Goal: Information Seeking & Learning: Learn about a topic

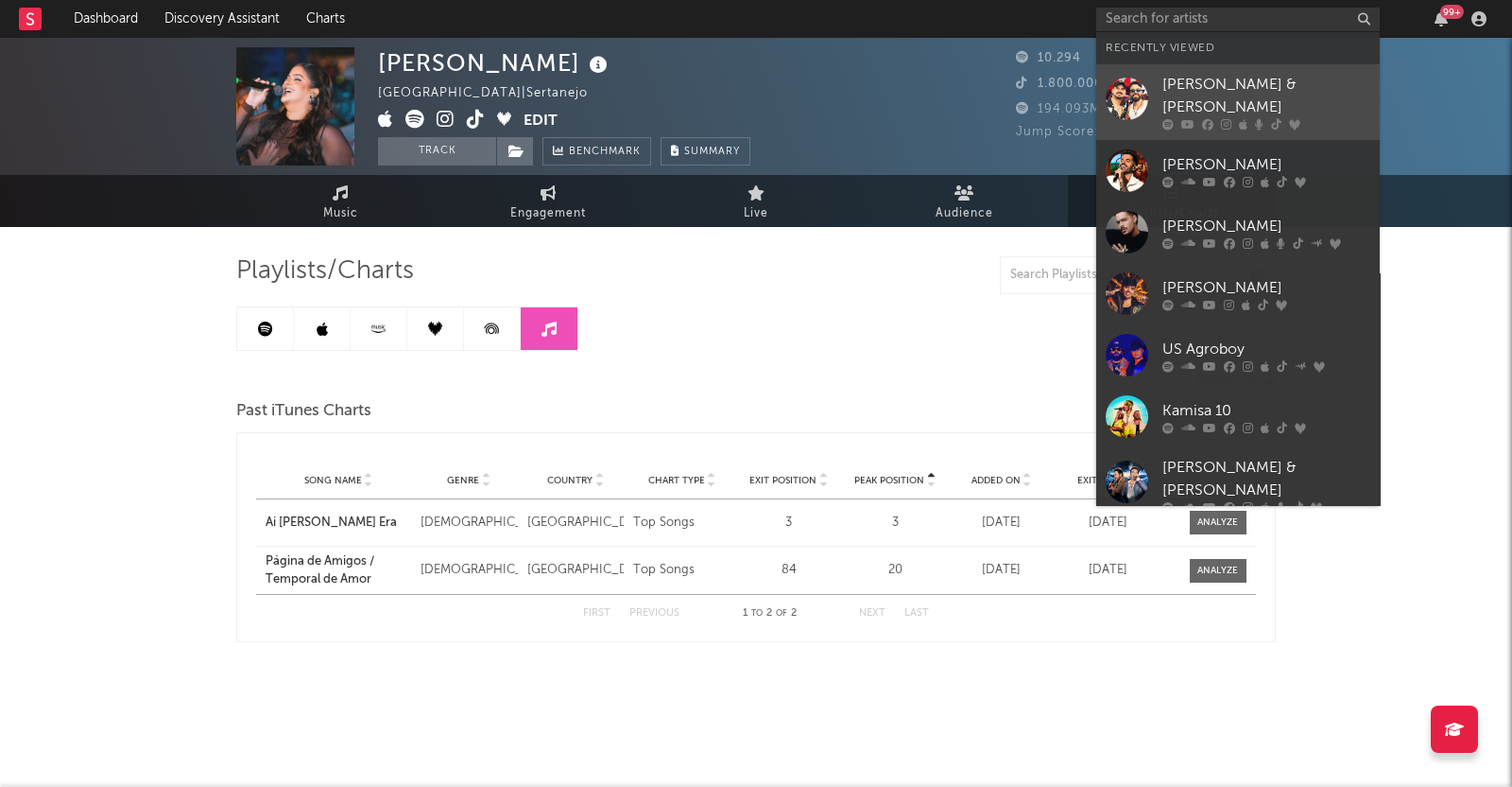
click at [1167, 98] on div "[PERSON_NAME] & [PERSON_NAME]" at bounding box center [1266, 96] width 208 height 46
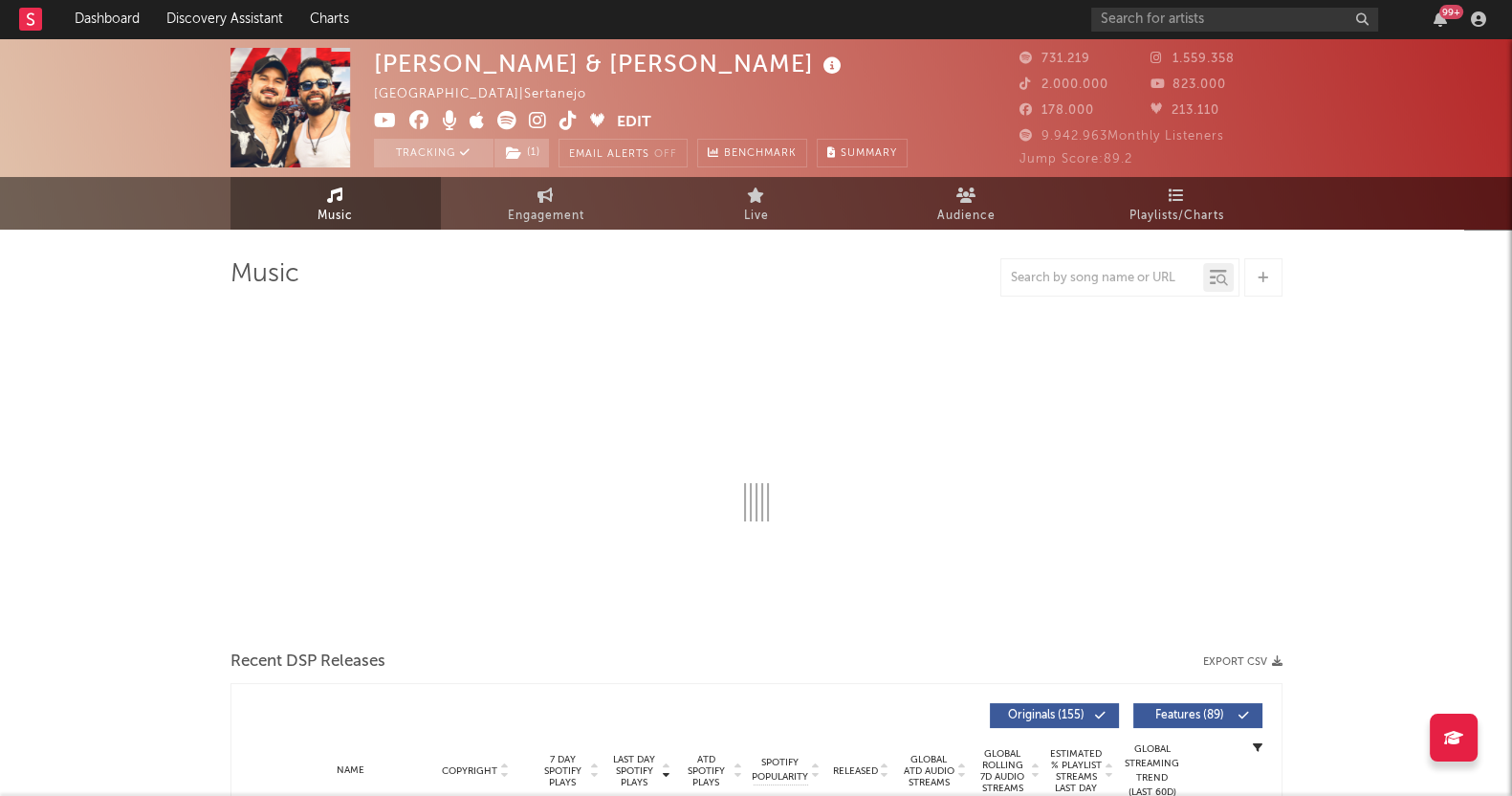
select select "6m"
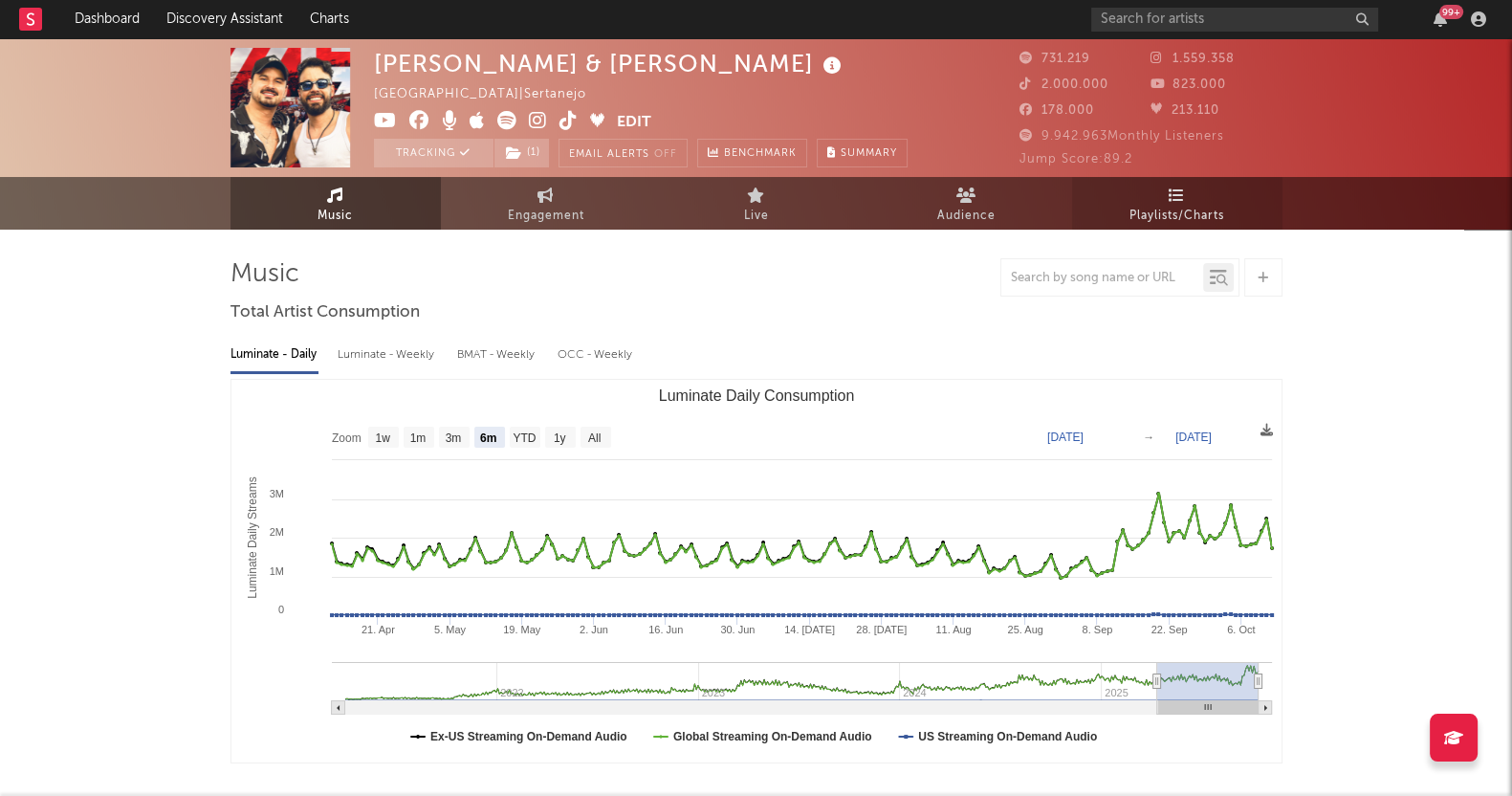
click at [1133, 209] on span "Playlists/Charts" at bounding box center [1177, 216] width 95 height 23
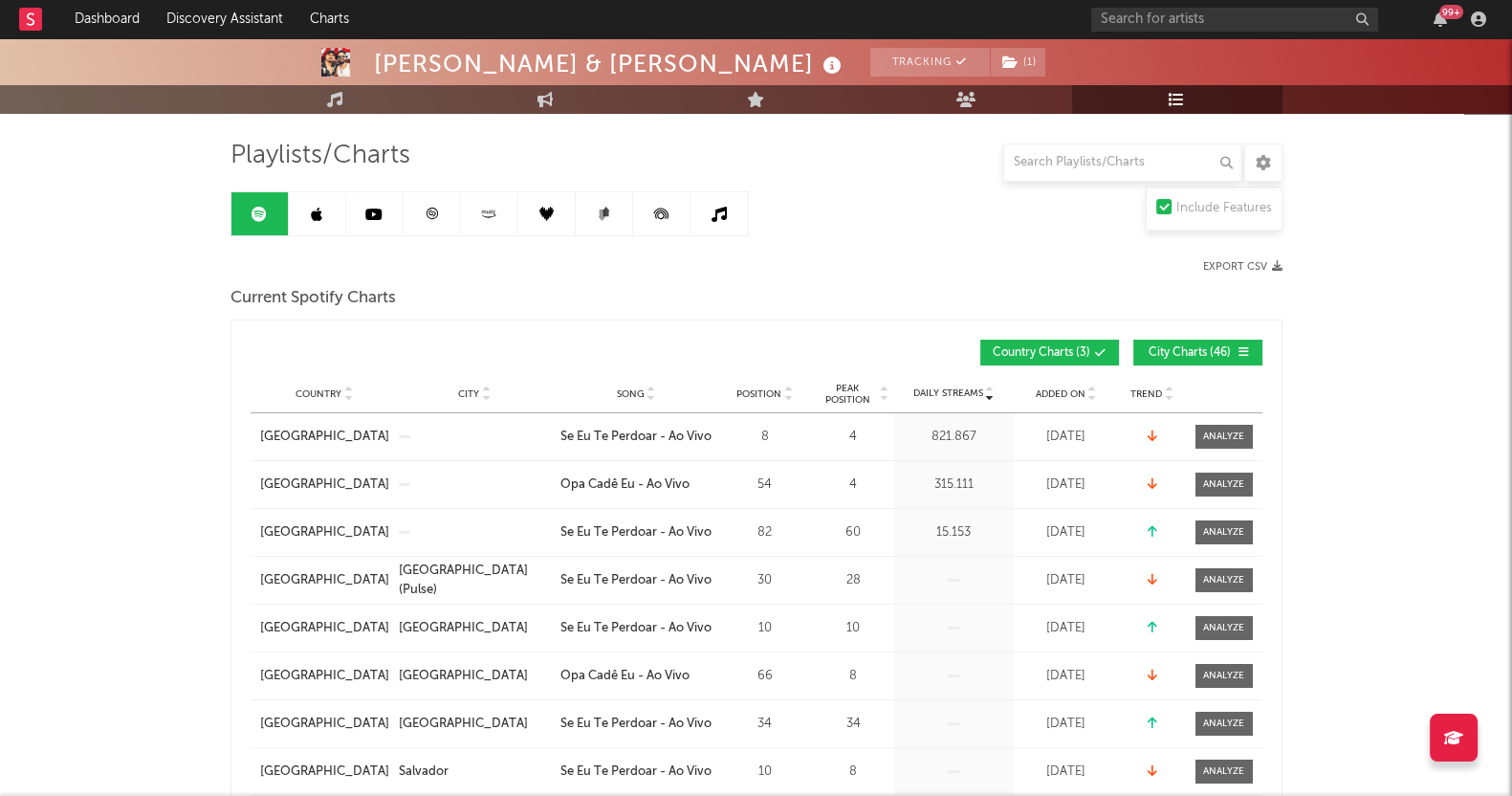
scroll to position [238, 0]
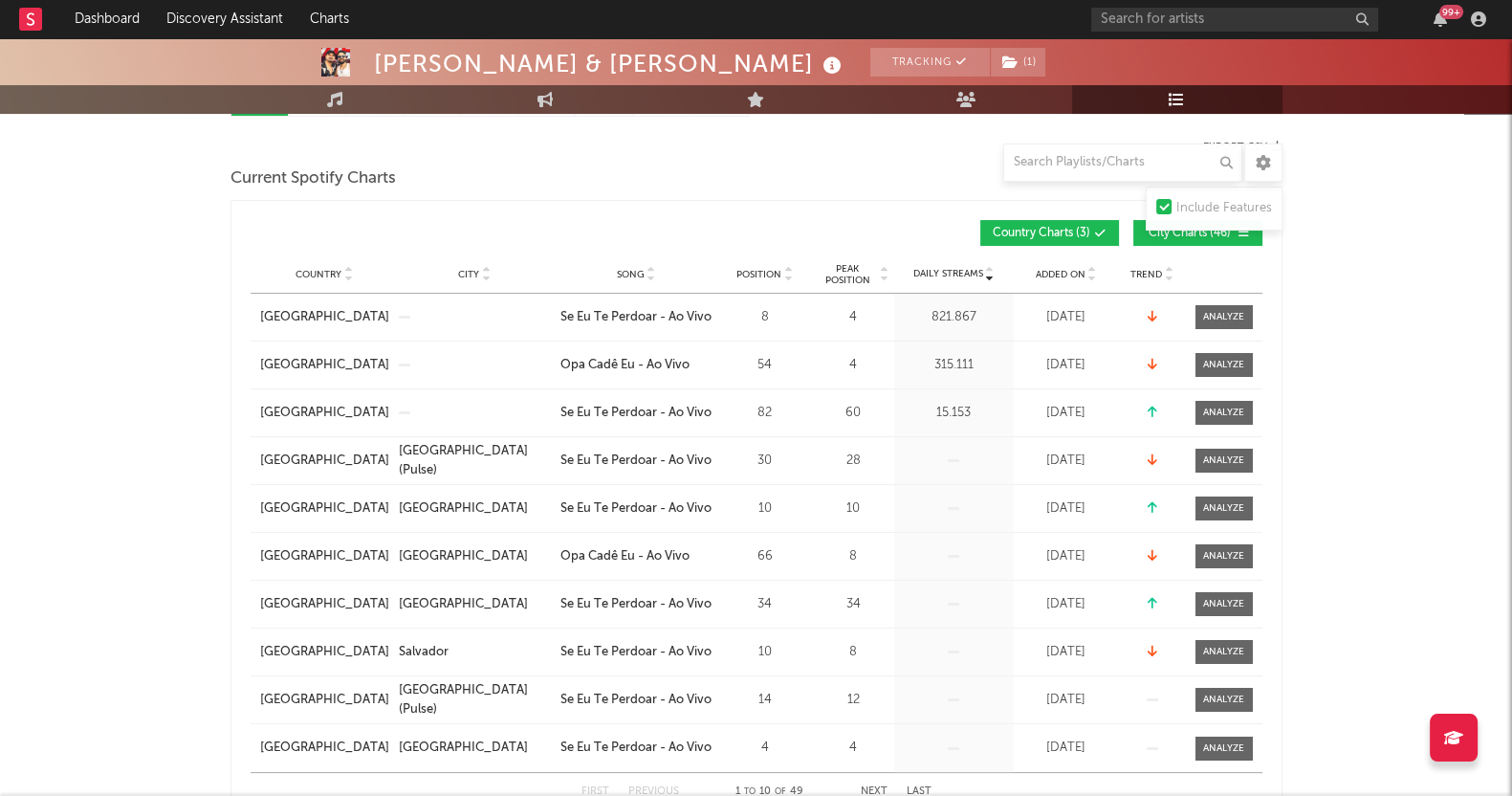
click at [1158, 233] on span "City Charts ( 46 )" at bounding box center [1190, 233] width 88 height 12
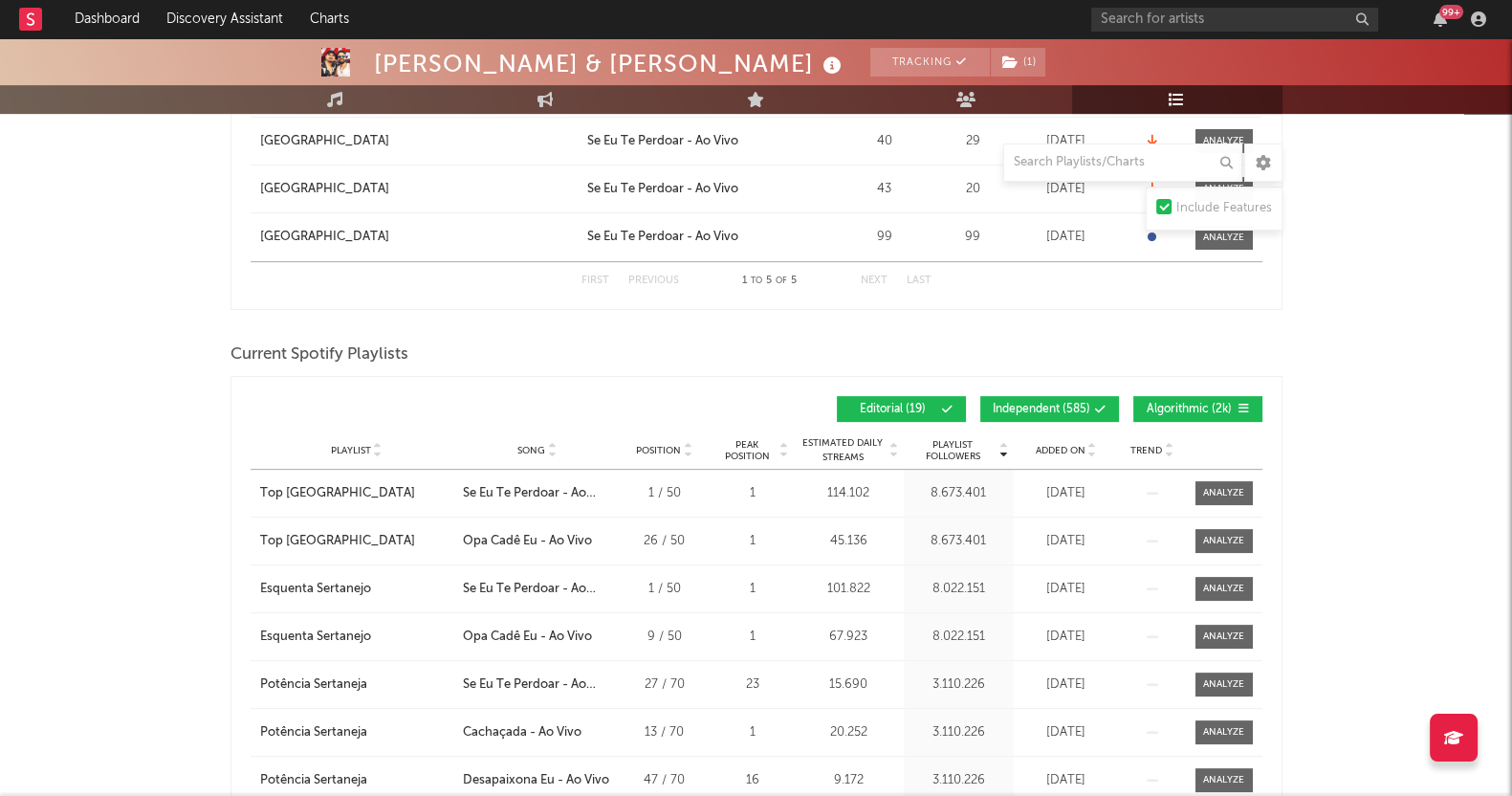
scroll to position [718, 0]
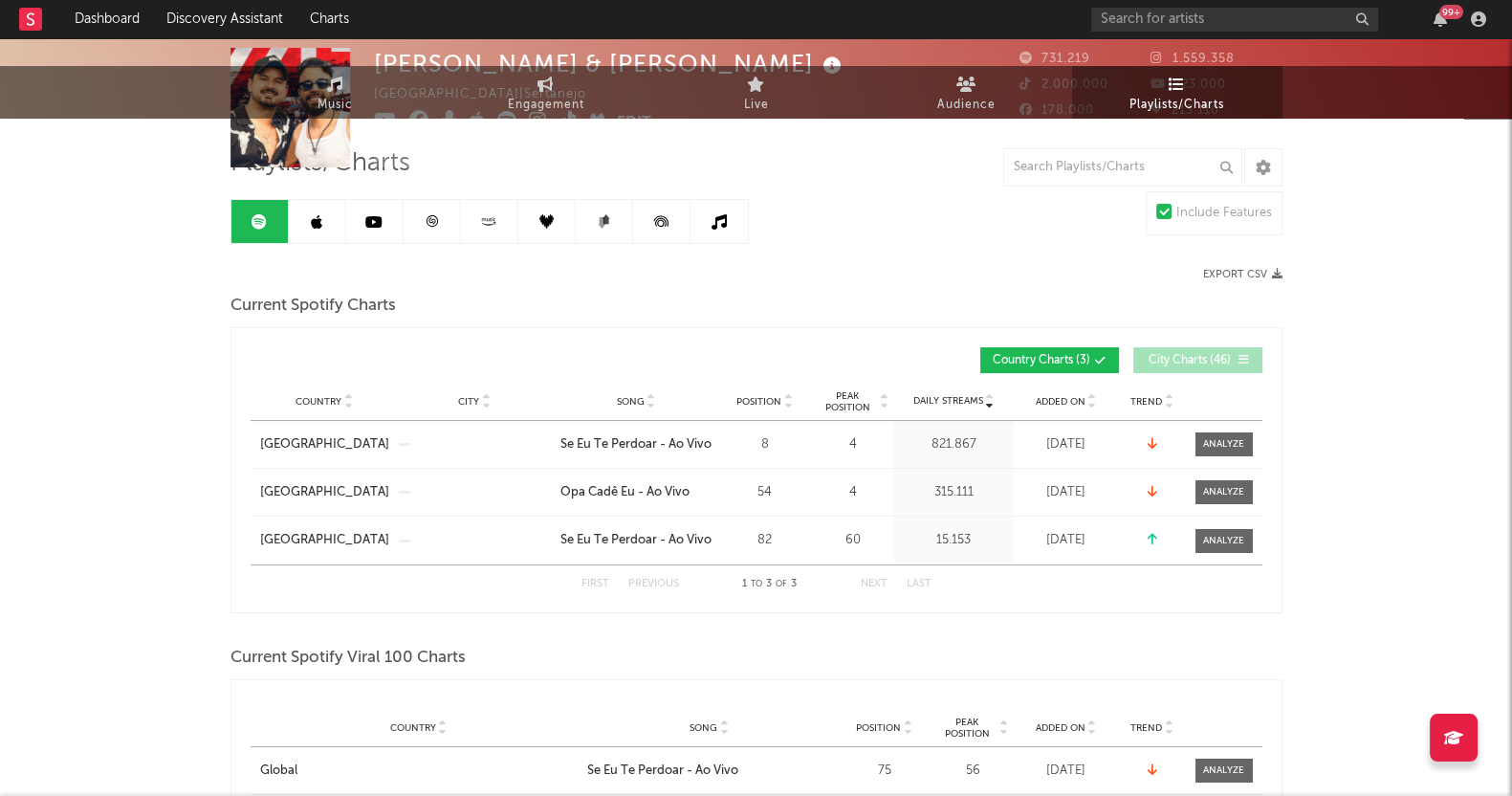
scroll to position [0, 0]
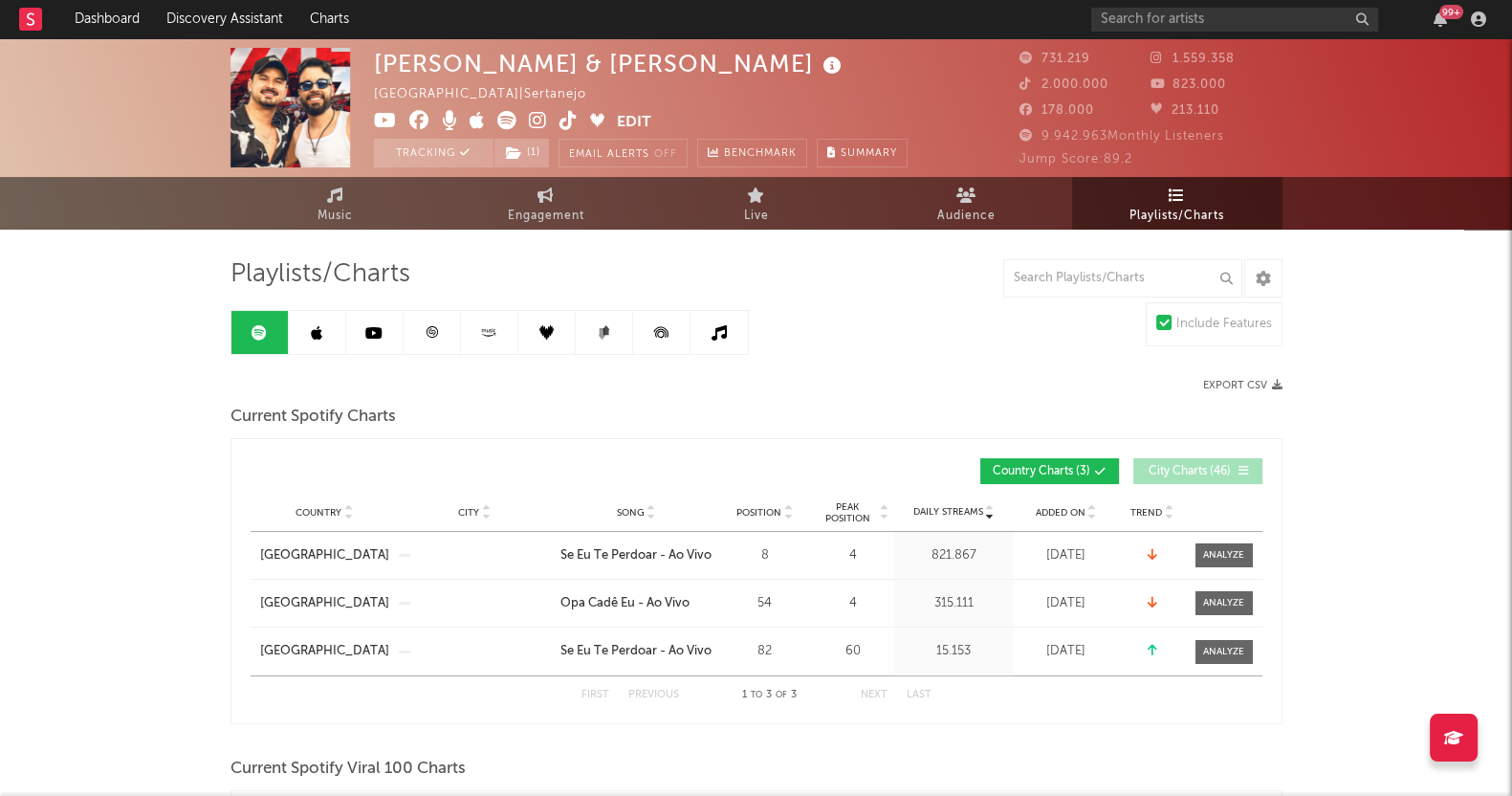
click at [319, 321] on link at bounding box center [316, 332] width 57 height 43
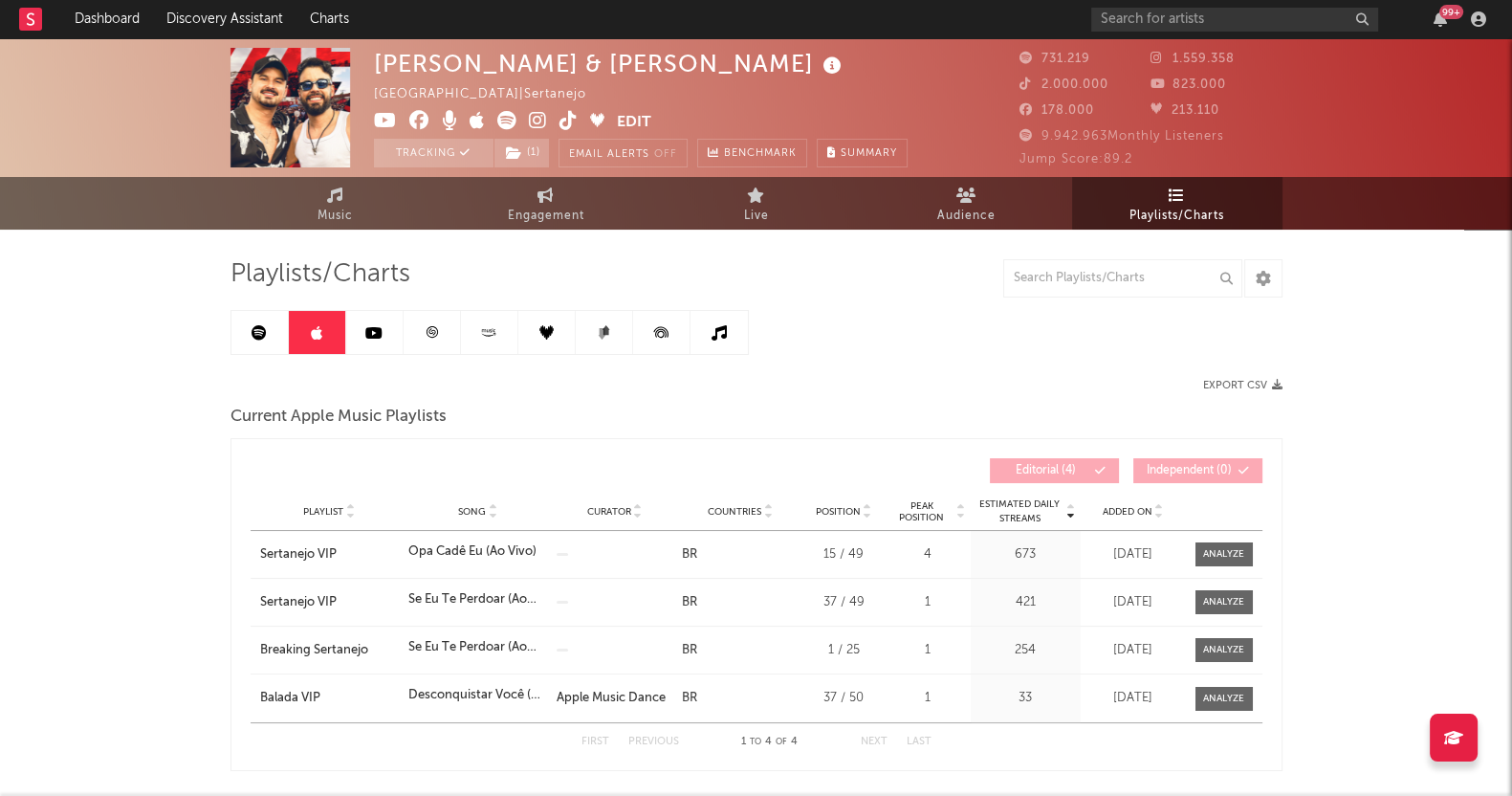
click at [271, 336] on link at bounding box center [260, 332] width 57 height 43
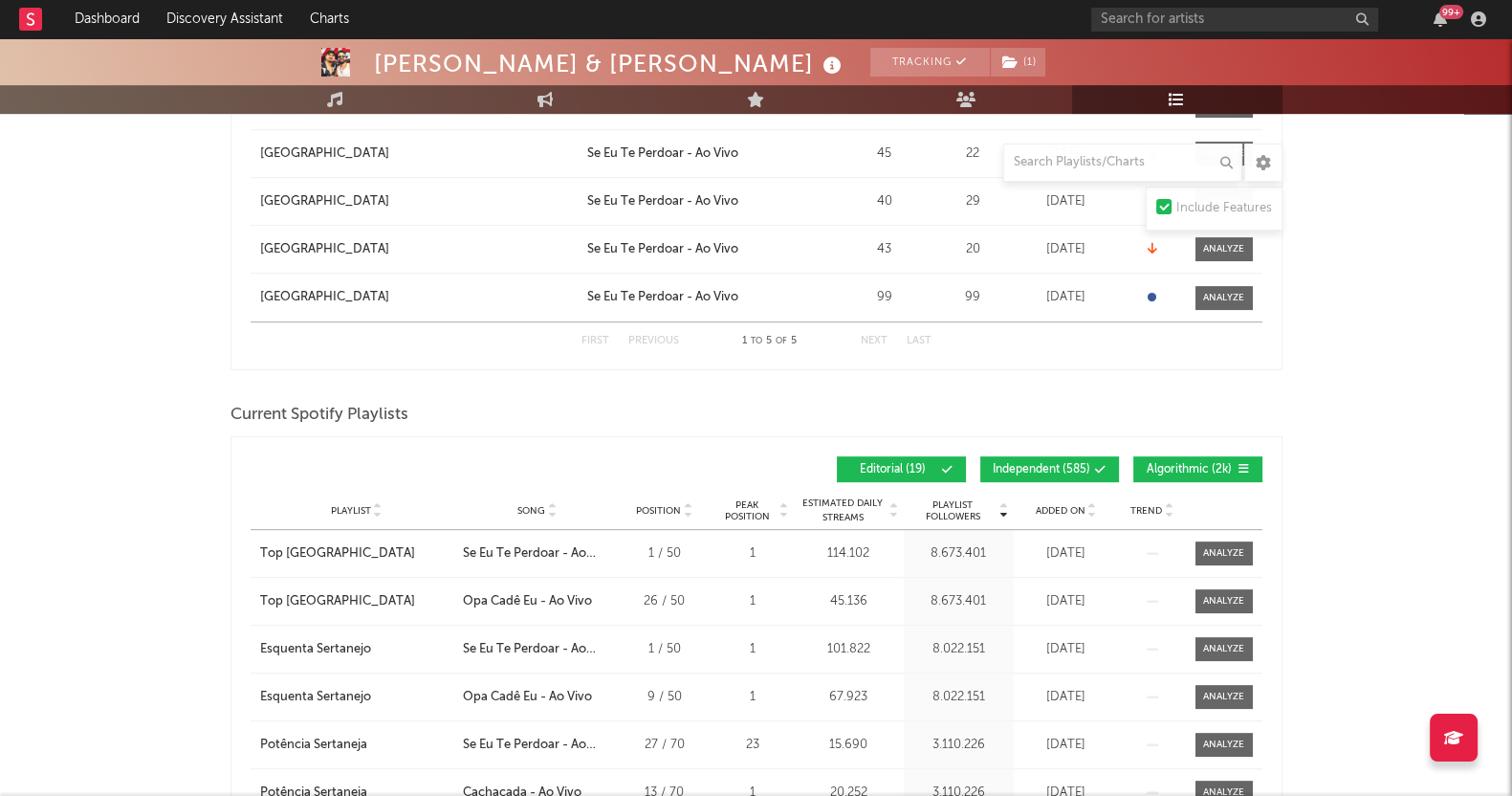
scroll to position [1315, 0]
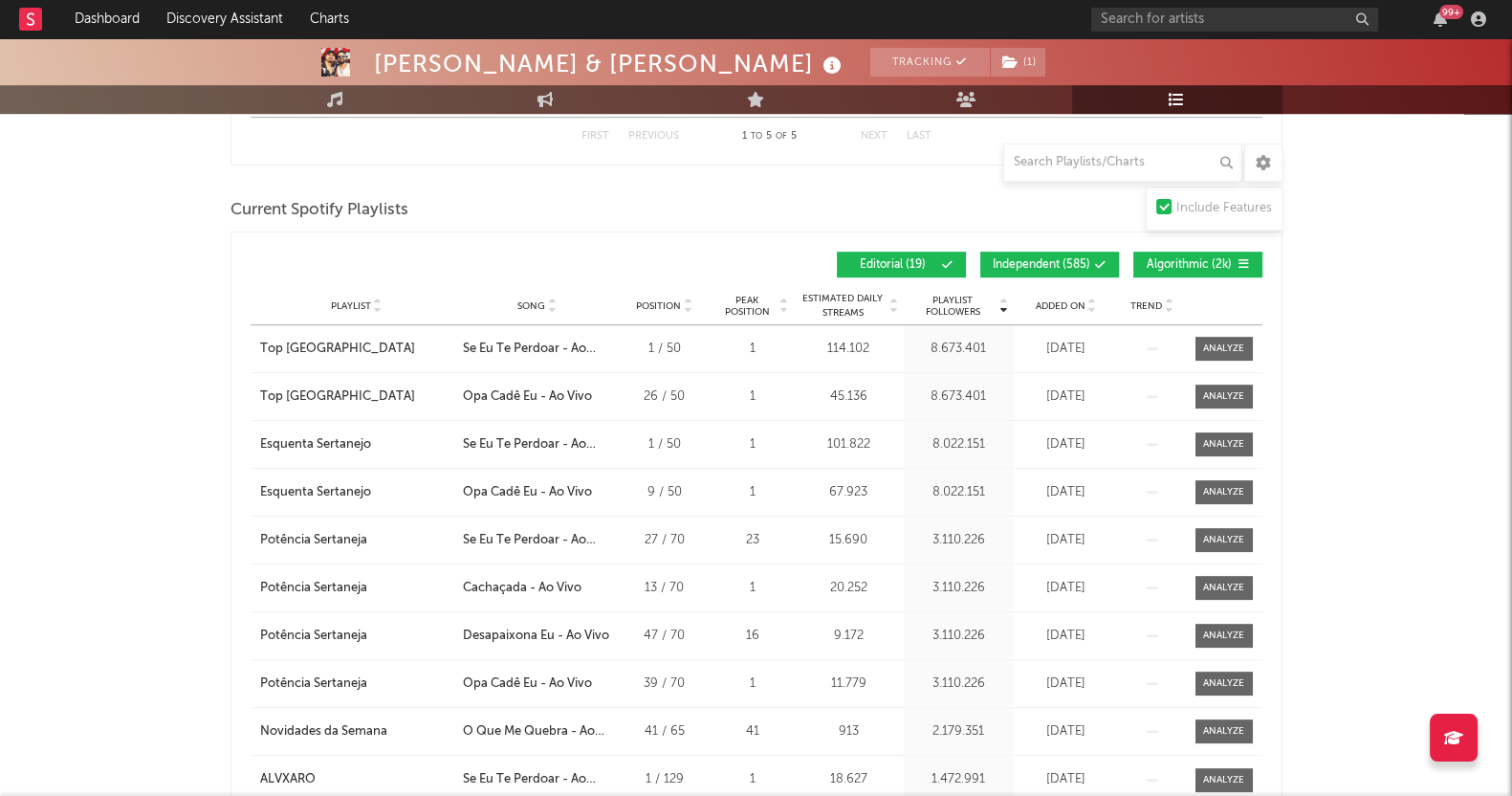
click at [1154, 260] on span "Algorithmic ( 2k )" at bounding box center [1190, 265] width 88 height 12
click at [1072, 268] on span "Independent ( 585 )" at bounding box center [1041, 265] width 97 height 12
click at [1074, 313] on div "Playlist City Song Position Peak Position Estimated Daily Streams Playlist Foll…" at bounding box center [756, 306] width 1012 height 39
click at [1068, 305] on span "Added On" at bounding box center [1061, 306] width 50 height 12
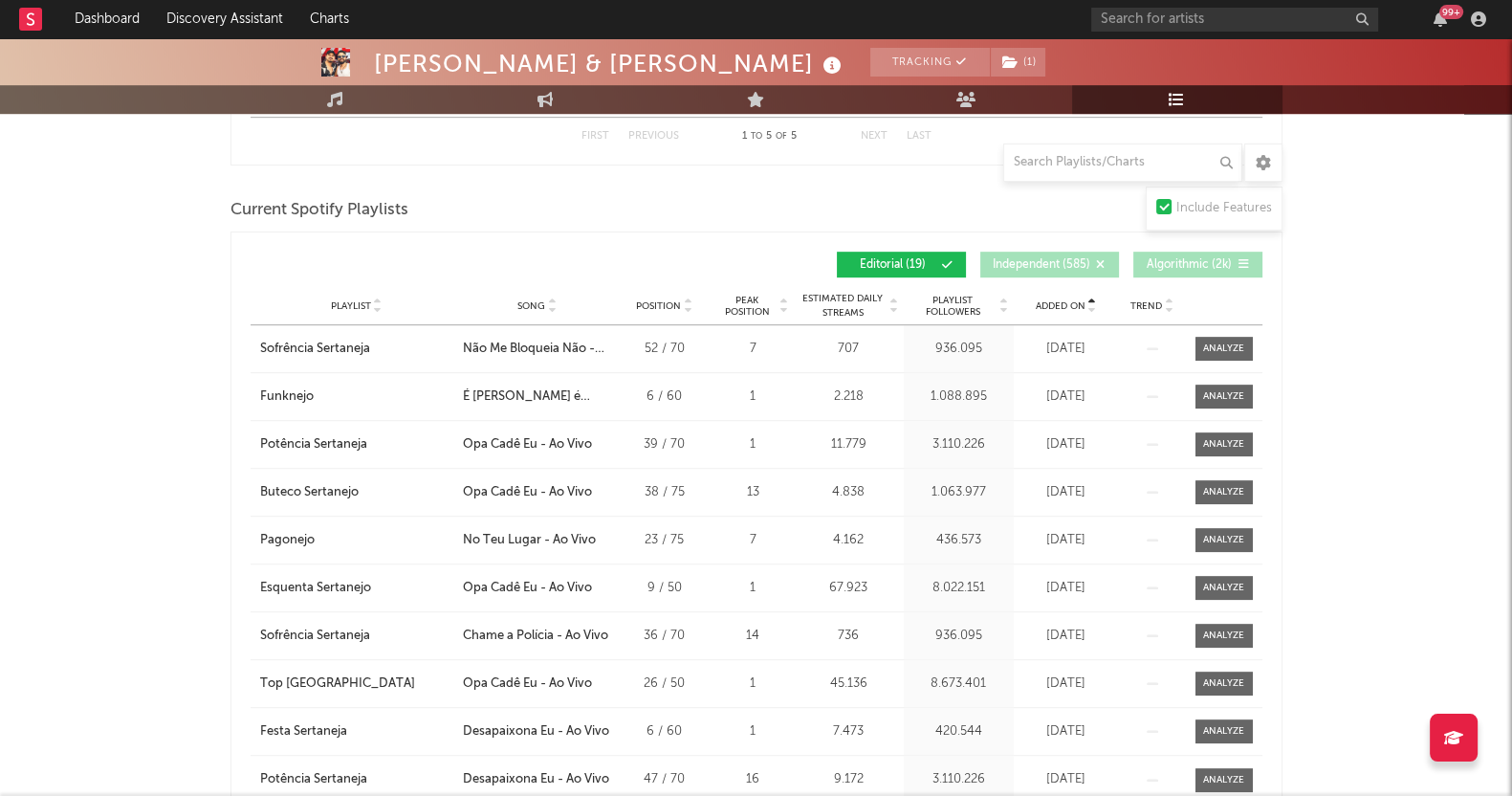
click at [1068, 305] on span "Added On" at bounding box center [1061, 306] width 50 height 12
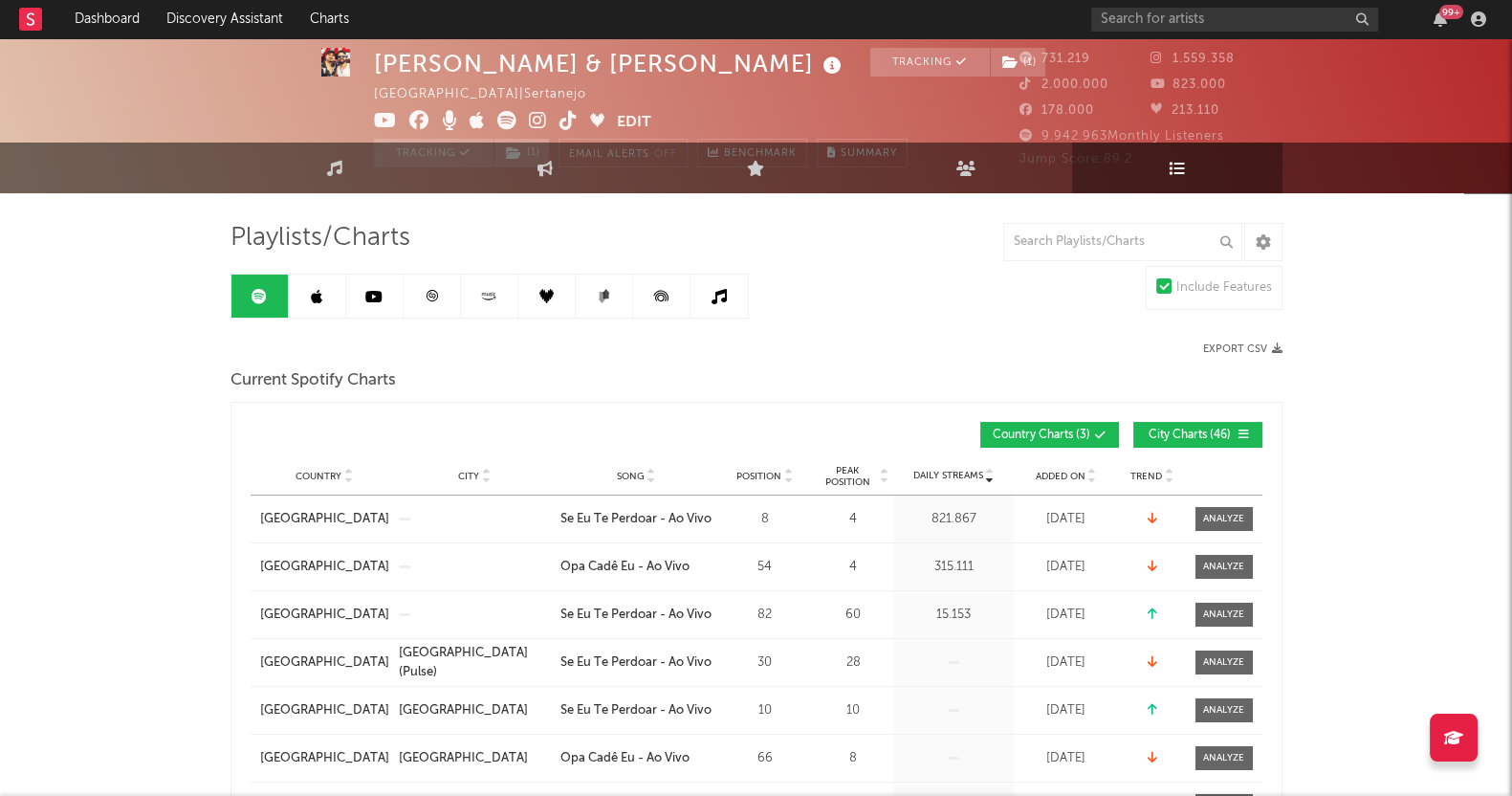
scroll to position [0, 0]
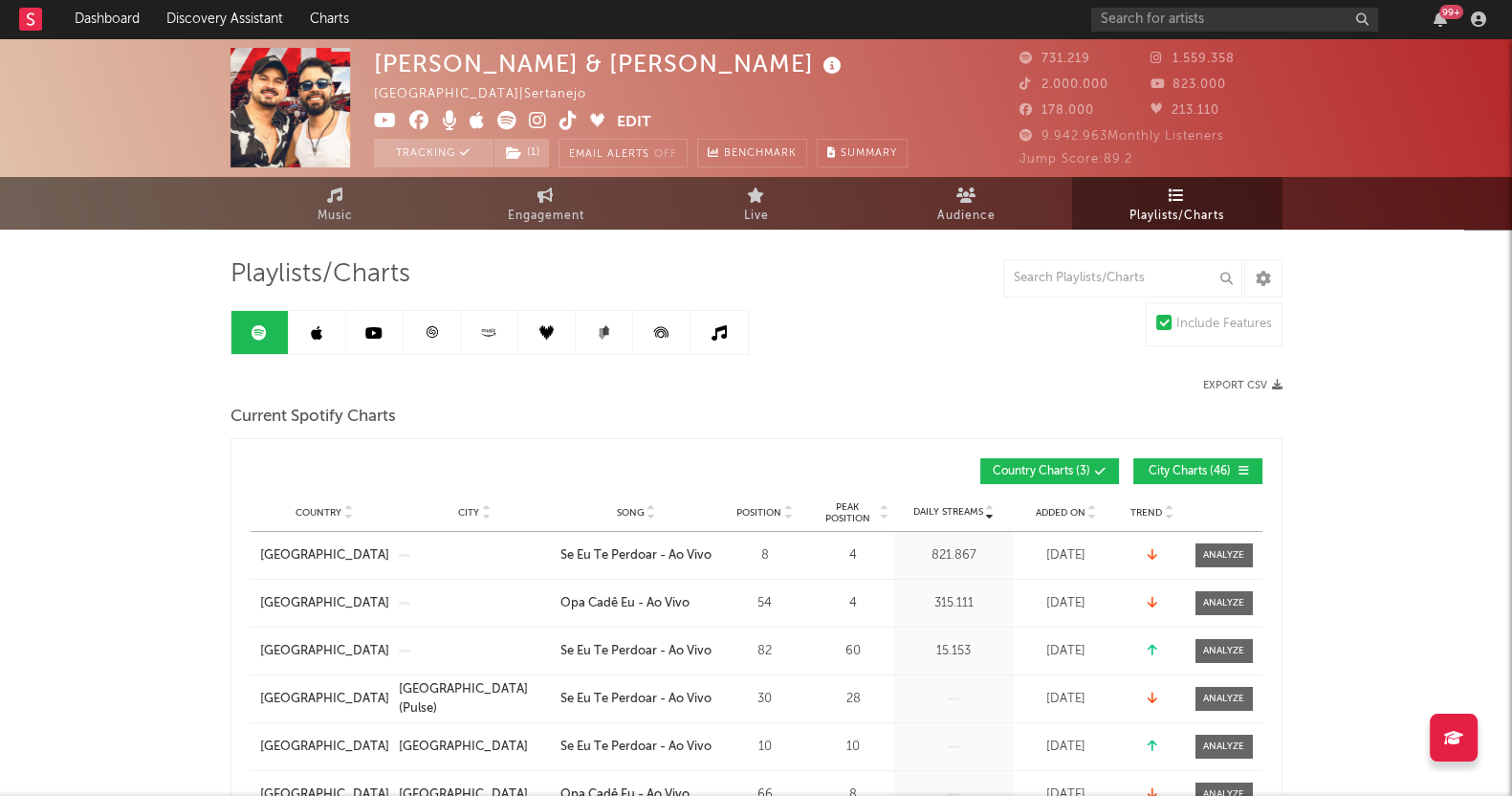
click at [323, 331] on link at bounding box center [316, 332] width 57 height 43
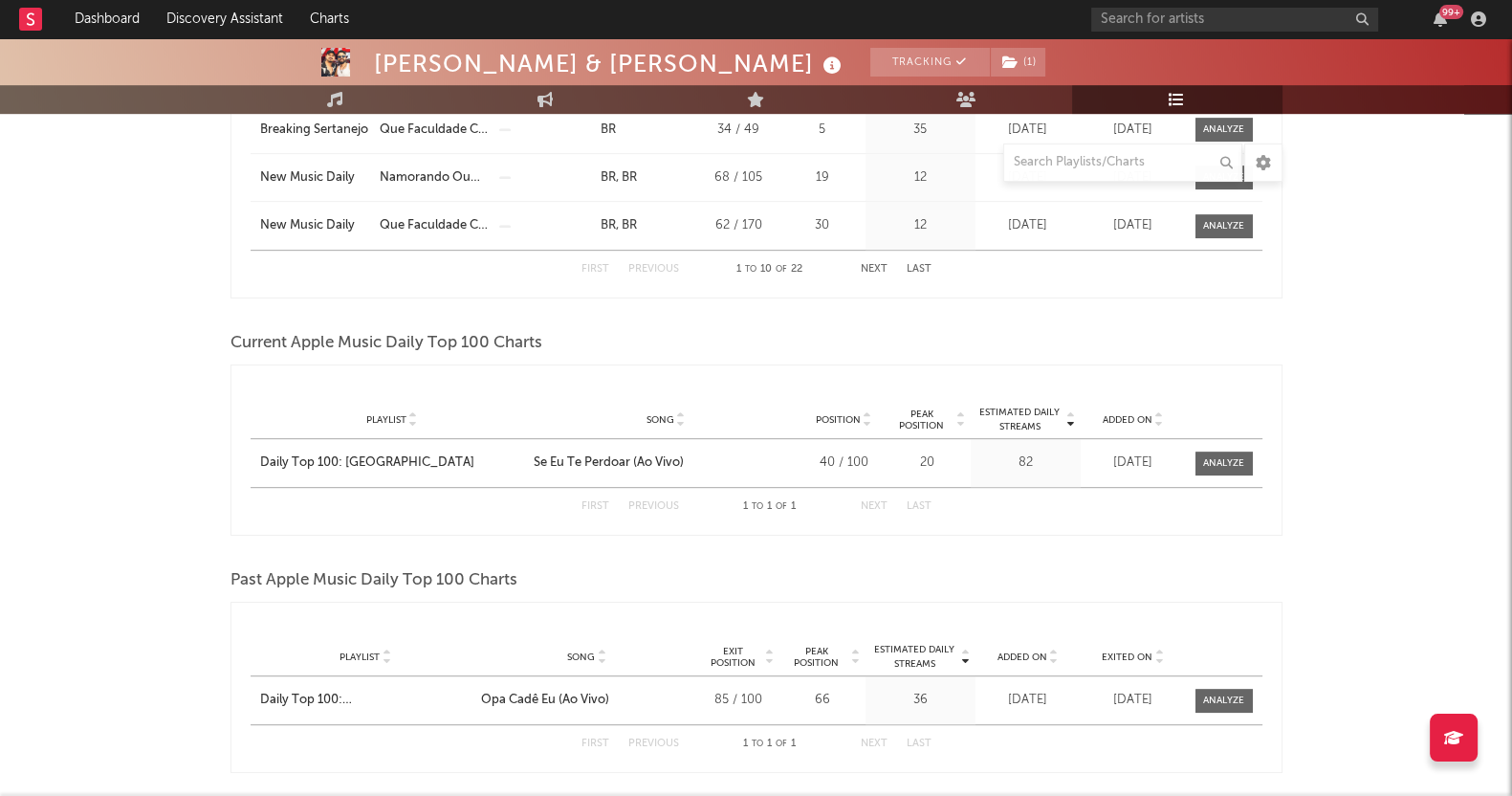
scroll to position [1195, 0]
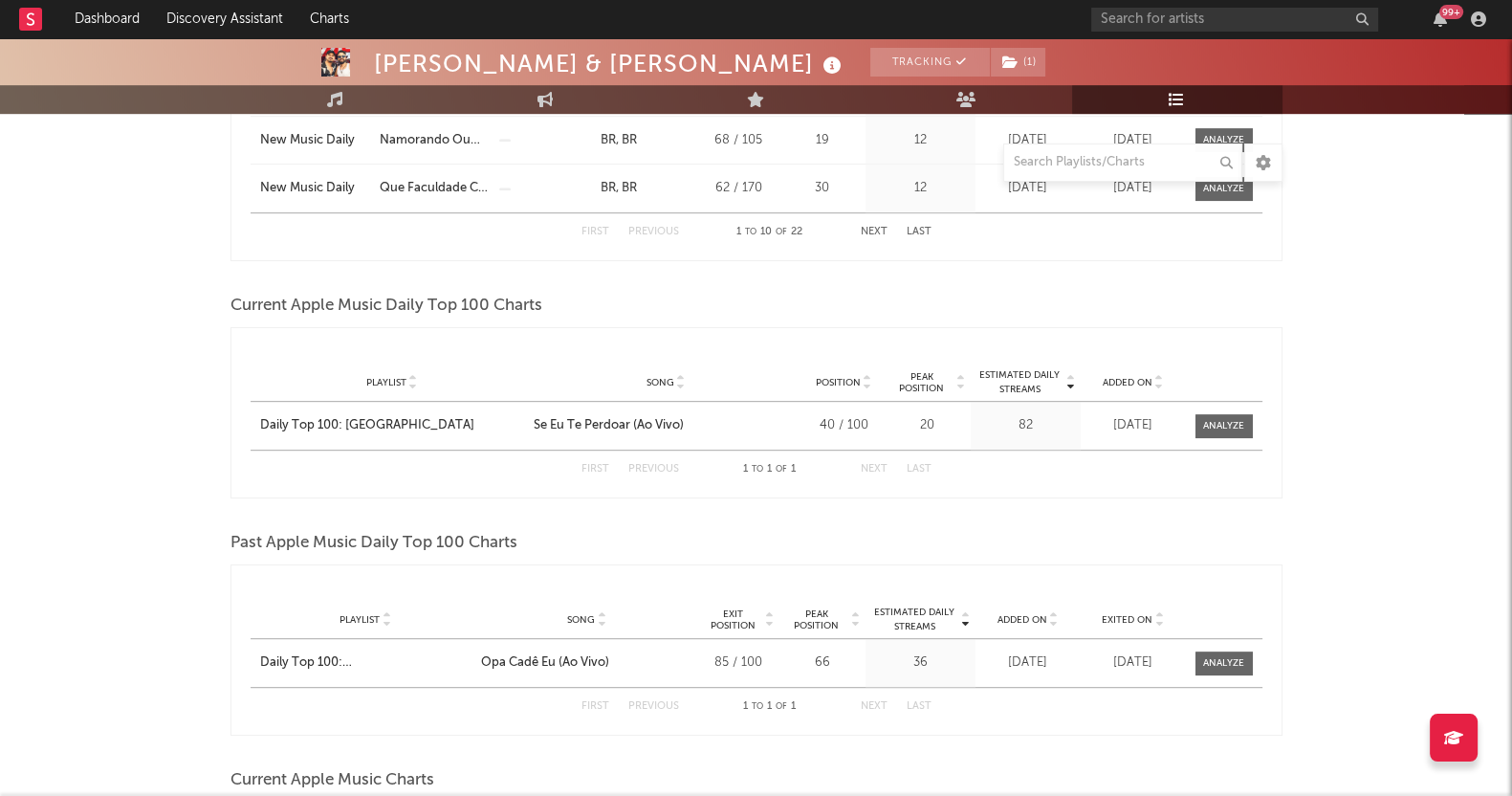
click at [195, 433] on div "[PERSON_NAME] & [PERSON_NAME] Tracking ( 1 ) [GEOGRAPHIC_DATA] | Sertanejo Edit…" at bounding box center [756, 488] width 1512 height 3293
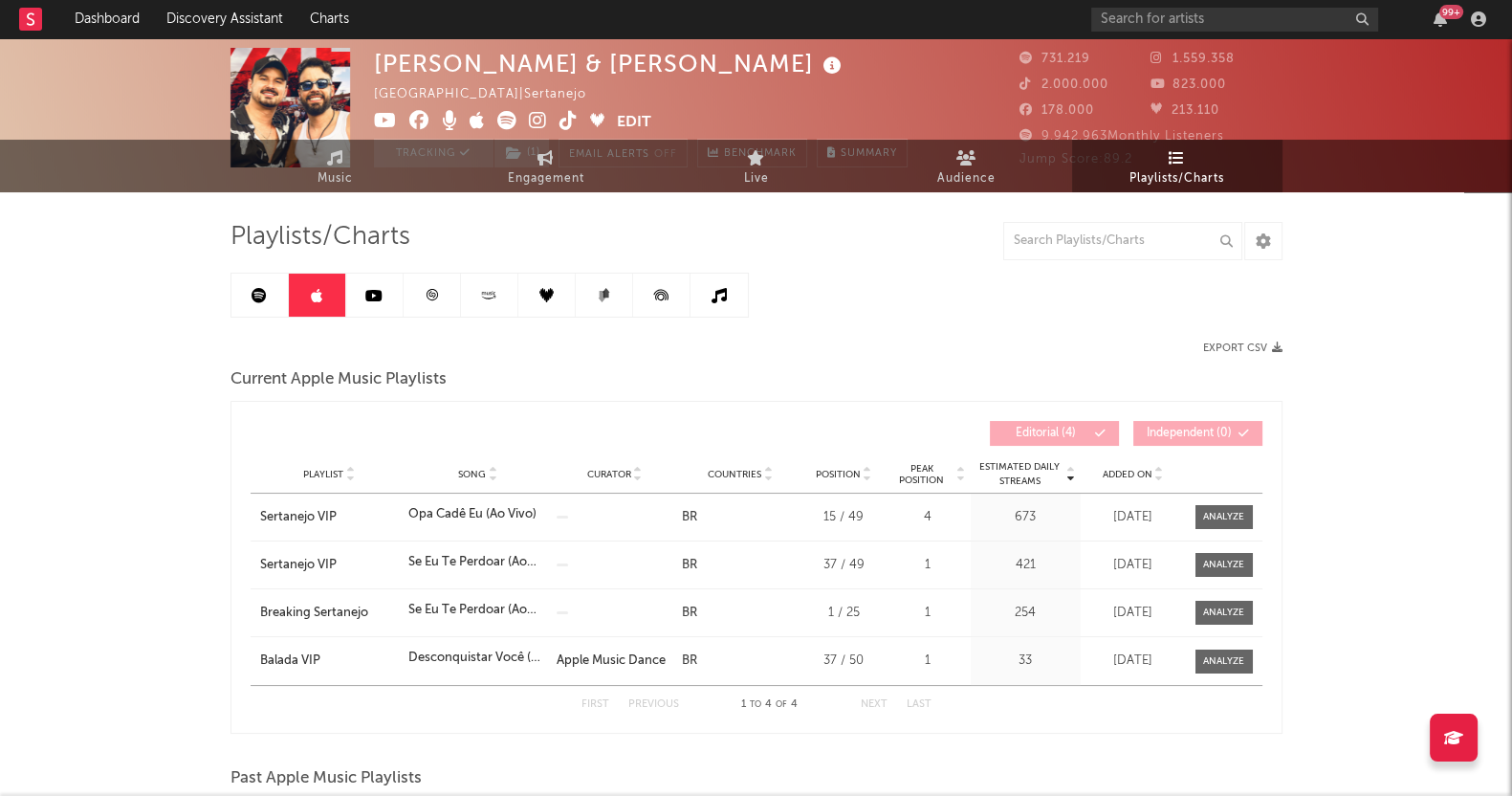
scroll to position [0, 0]
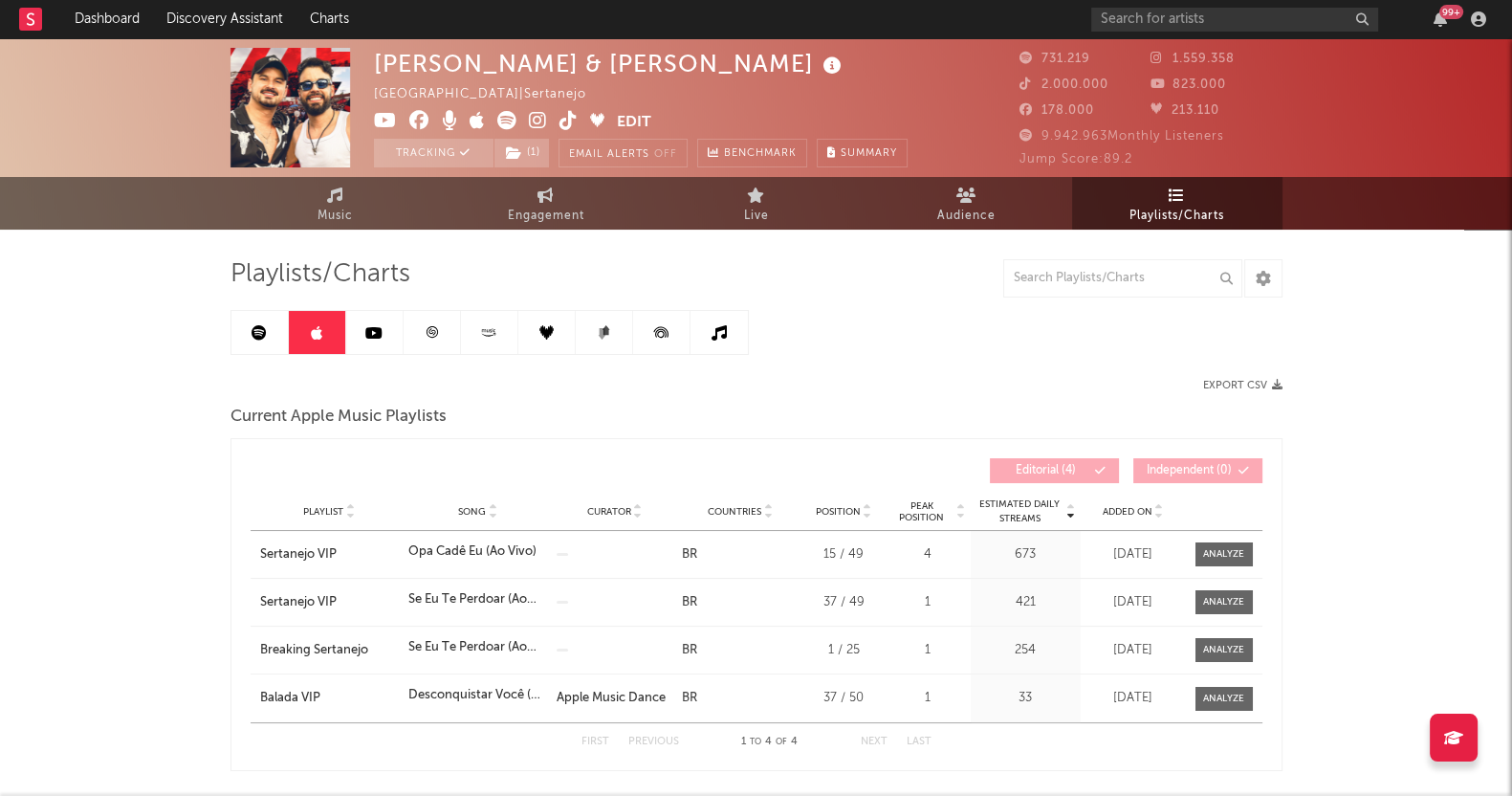
drag, startPoint x: 364, startPoint y: 328, endPoint x: 383, endPoint y: 344, distance: 24.8
click at [364, 328] on link at bounding box center [374, 332] width 57 height 43
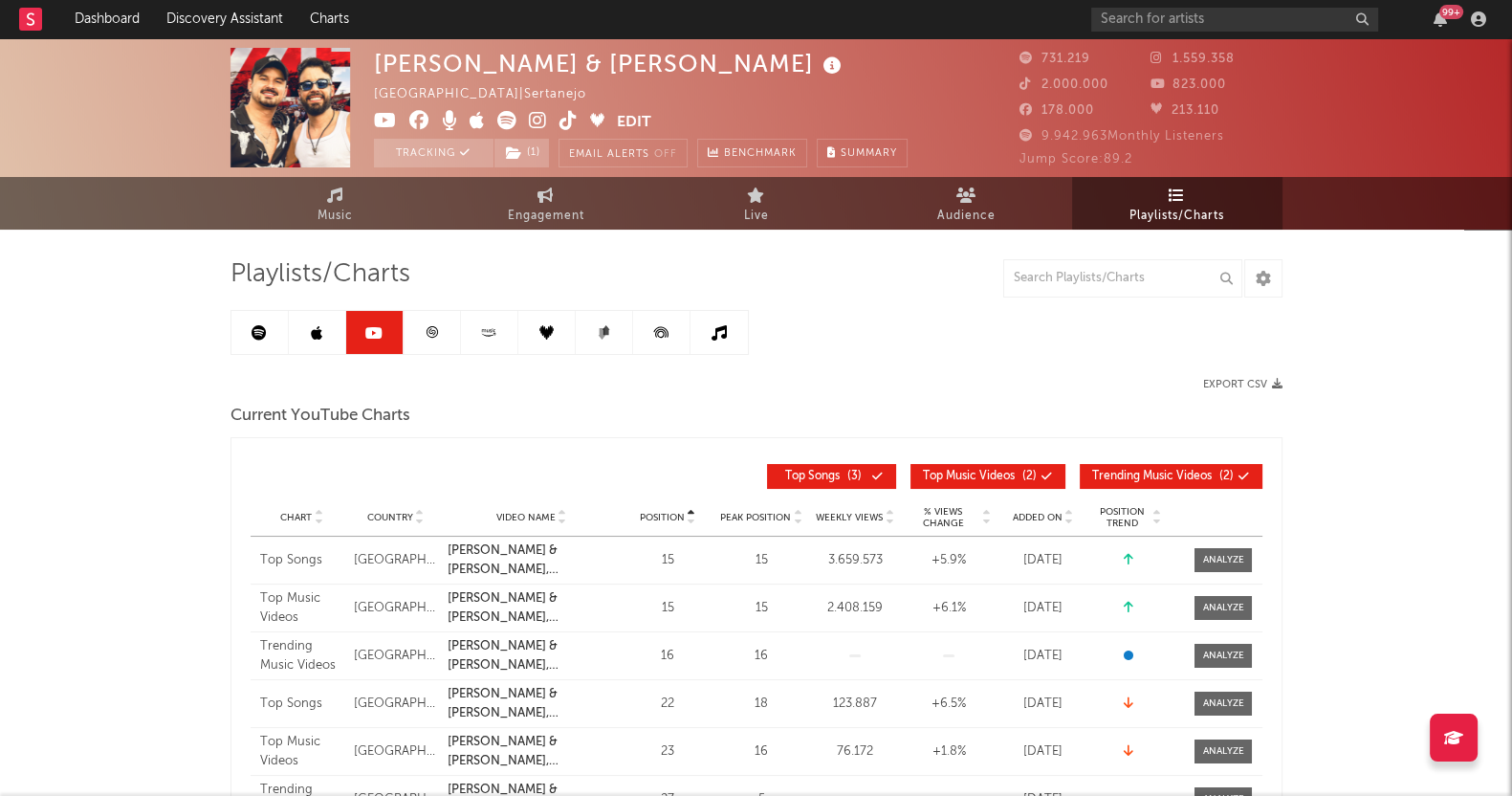
click at [431, 337] on icon at bounding box center [431, 332] width 12 height 12
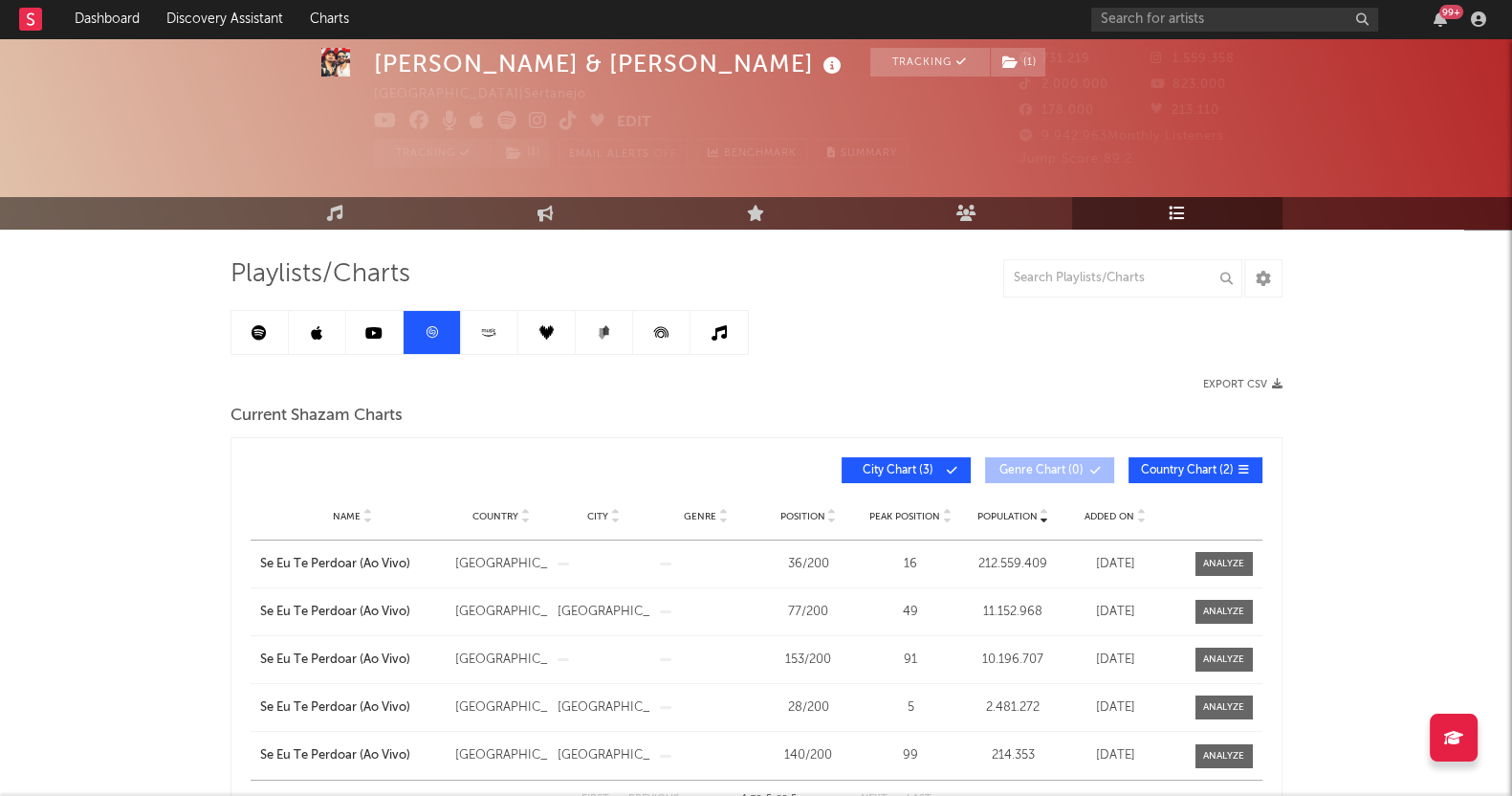
scroll to position [119, 0]
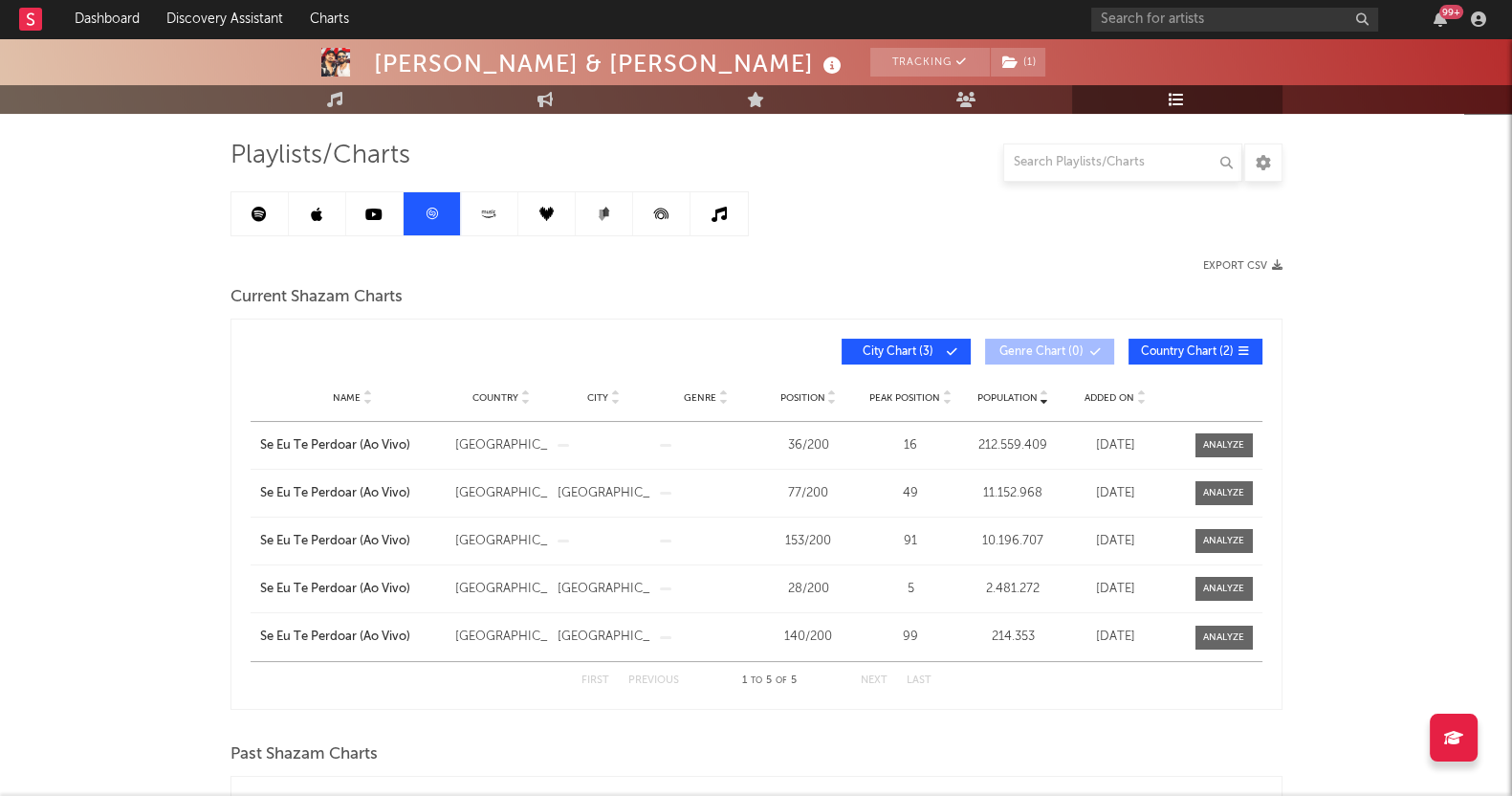
click at [502, 212] on link at bounding box center [489, 213] width 57 height 43
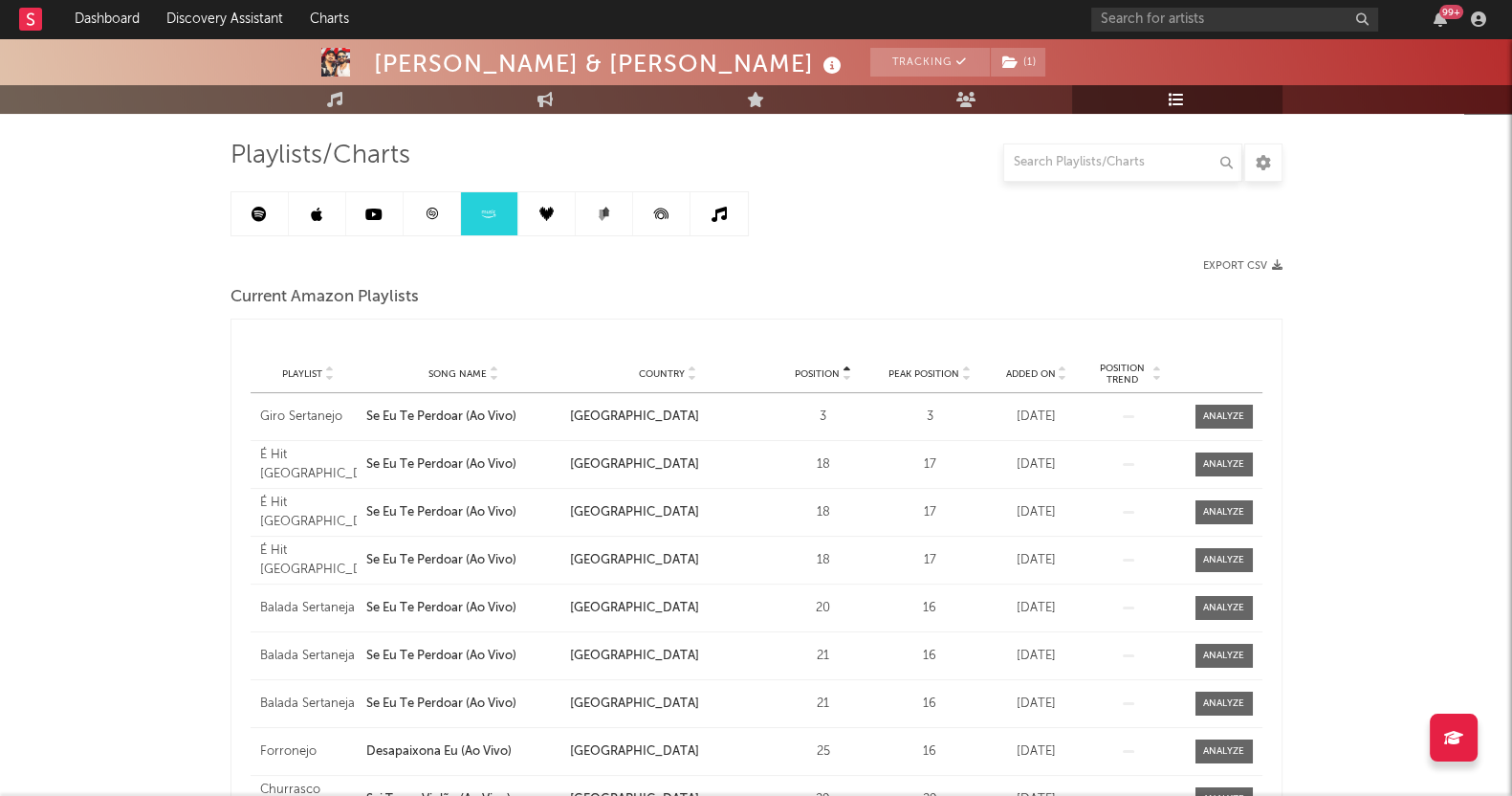
click at [526, 223] on link at bounding box center [546, 213] width 57 height 43
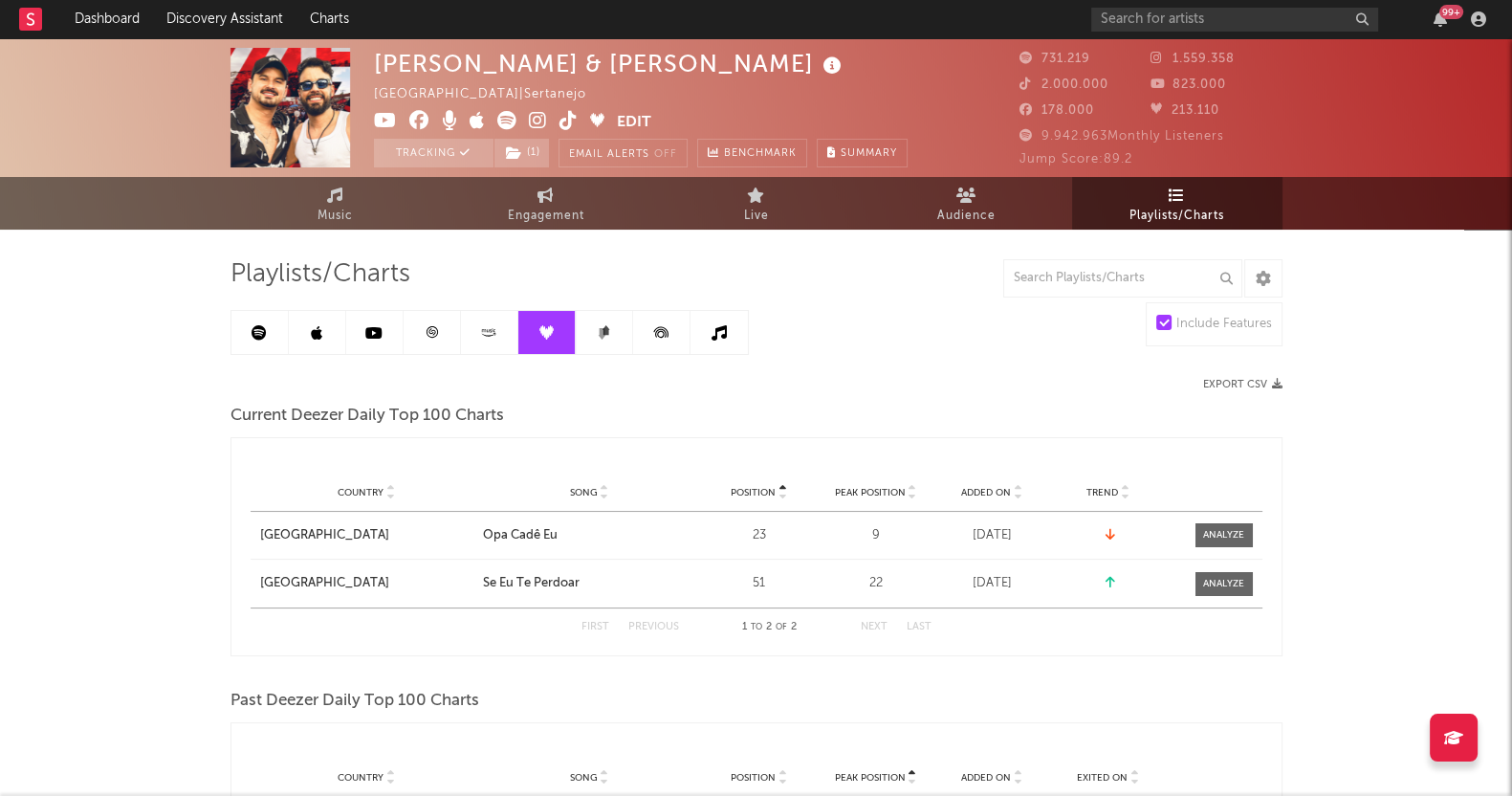
drag, startPoint x: 607, startPoint y: 323, endPoint x: 649, endPoint y: 337, distance: 44.3
click at [607, 323] on link at bounding box center [604, 332] width 57 height 43
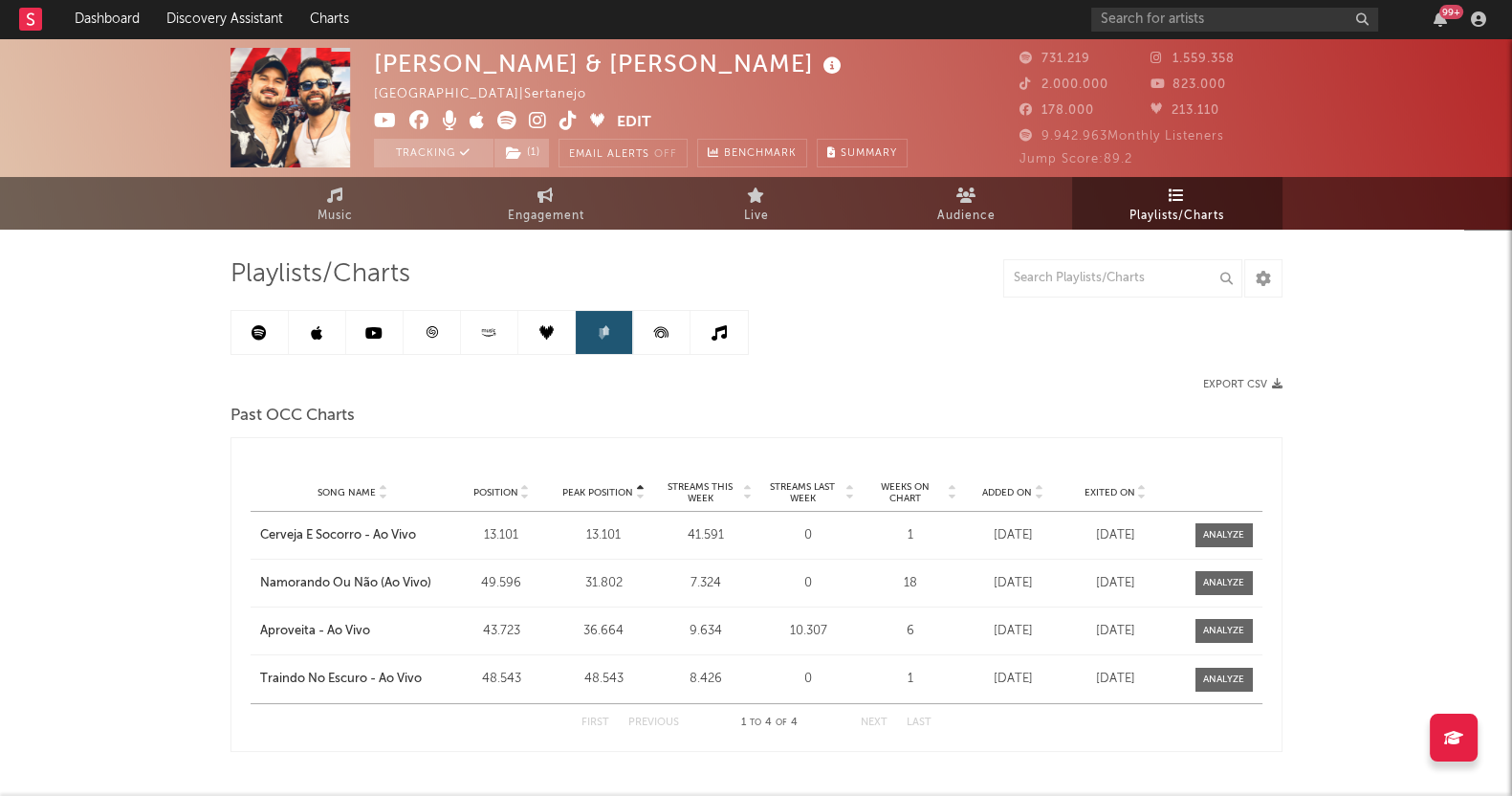
click at [652, 337] on icon at bounding box center [661, 332] width 43 height 43
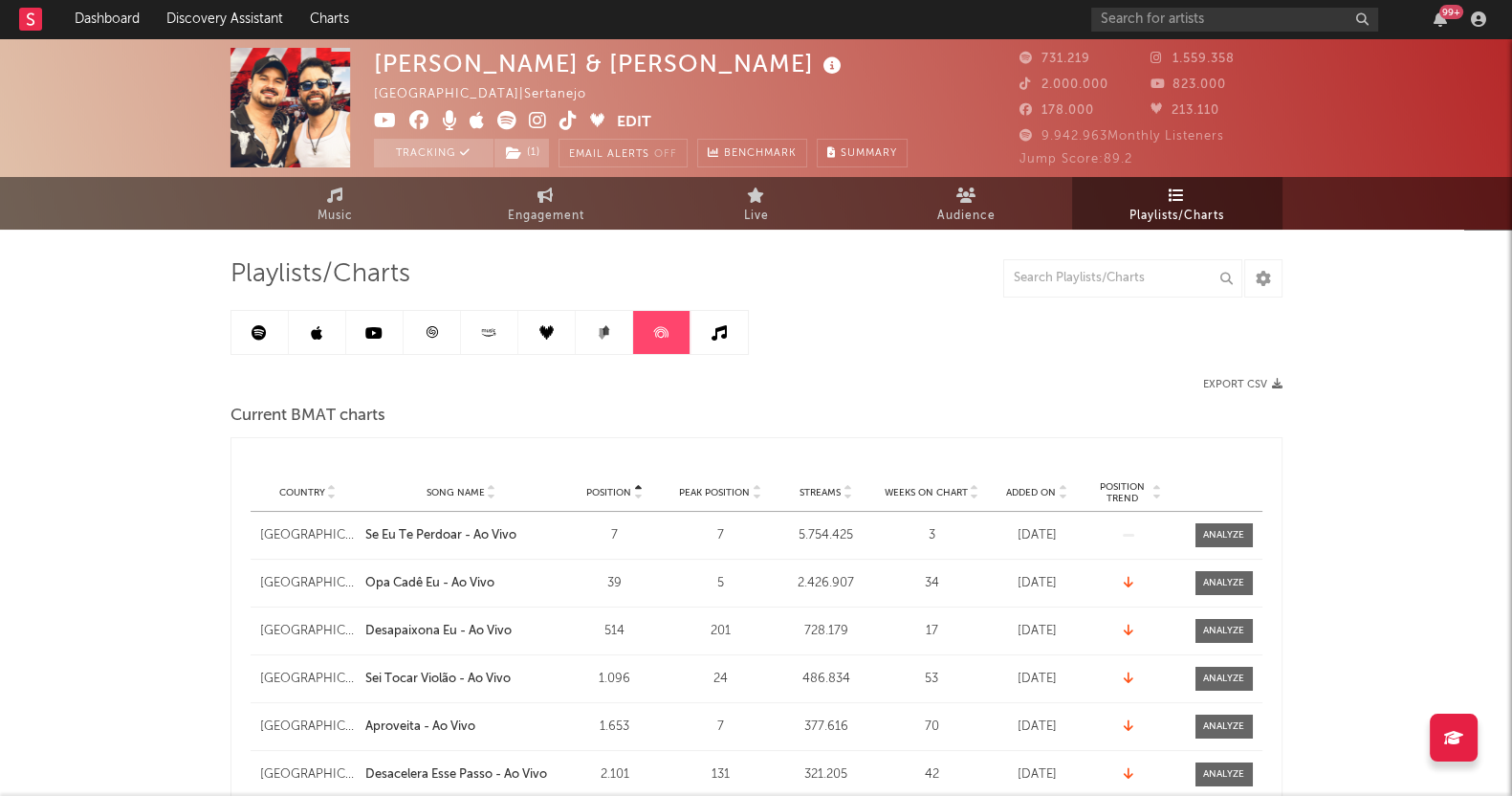
click at [730, 330] on link at bounding box center [719, 332] width 57 height 43
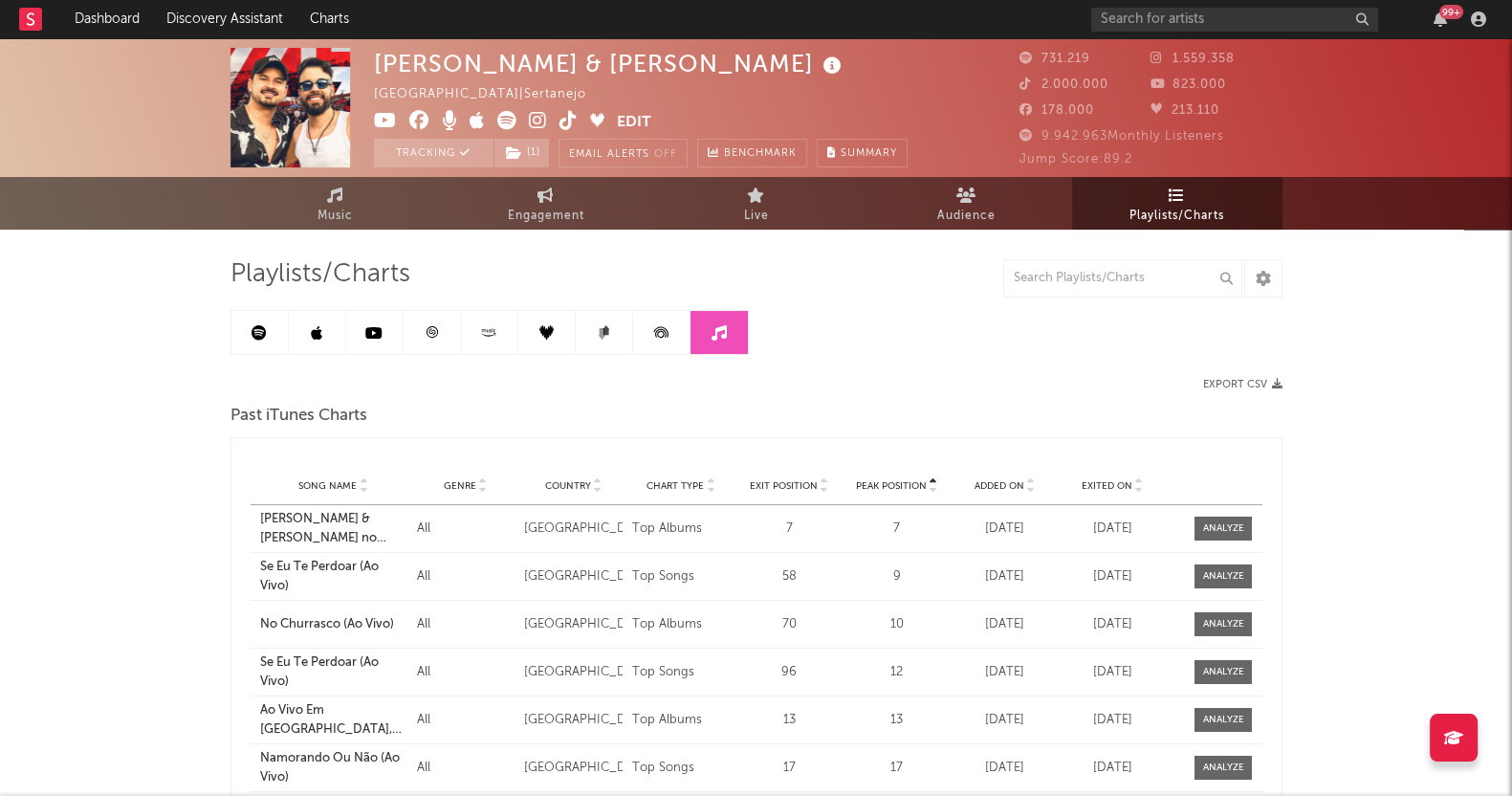
click at [380, 316] on link at bounding box center [374, 332] width 57 height 43
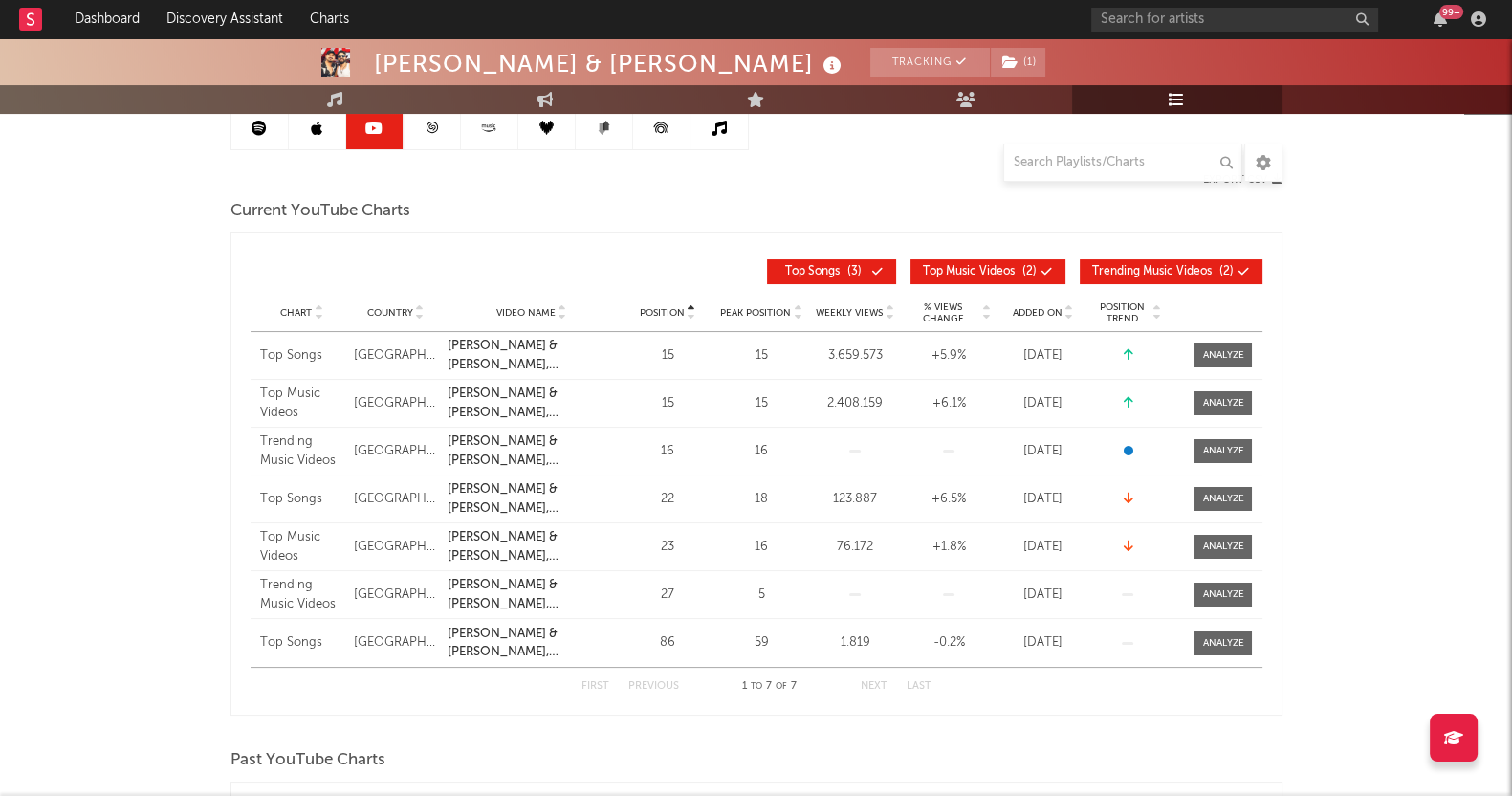
scroll to position [238, 0]
